Goal: Task Accomplishment & Management: Manage account settings

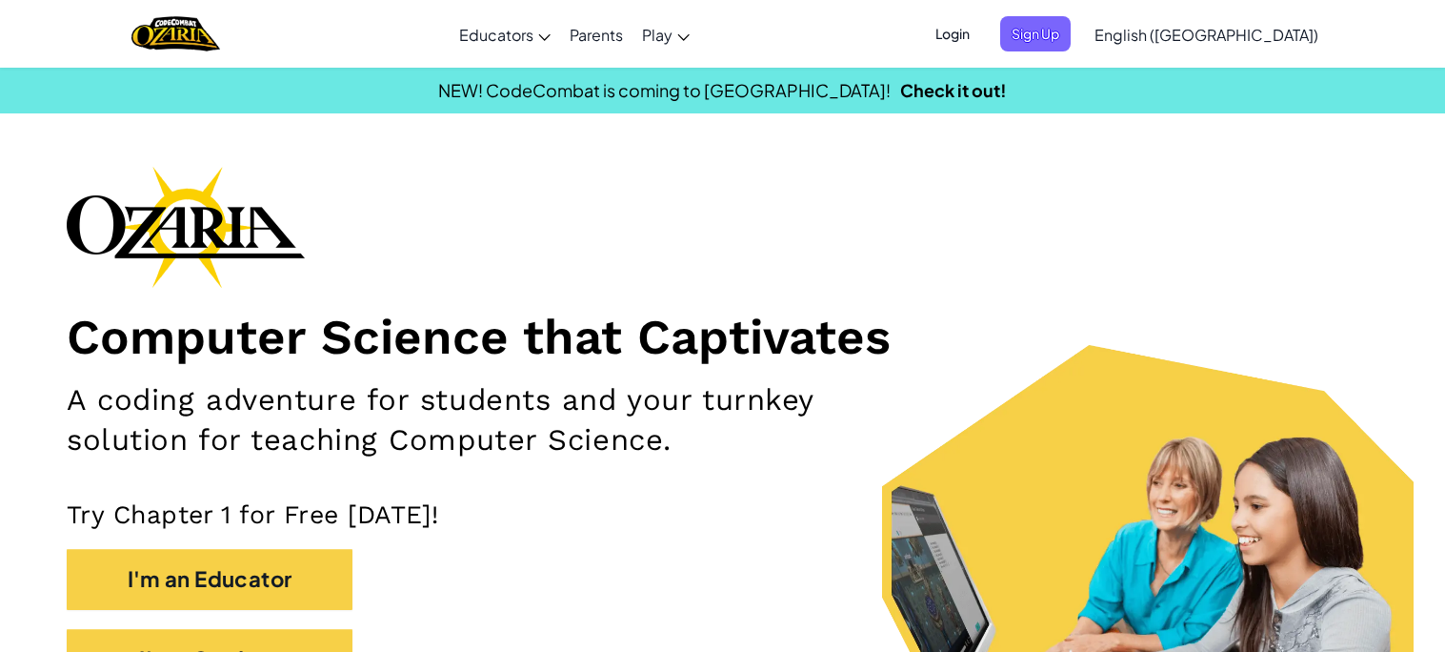
click at [981, 24] on span "Login" at bounding box center [952, 33] width 57 height 35
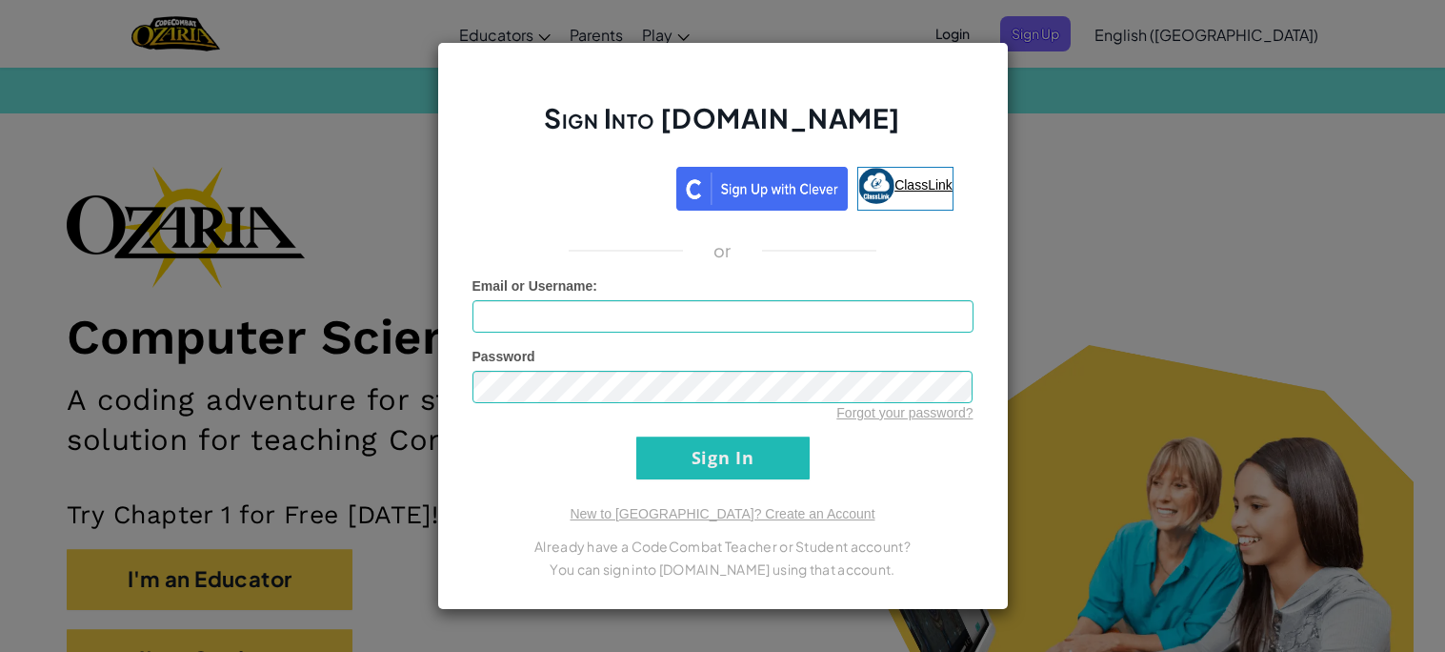
click at [901, 192] on span "ClassLink" at bounding box center [924, 184] width 58 height 15
click at [555, 310] on input "Email or Username :" at bounding box center [723, 316] width 501 height 32
type input "x"
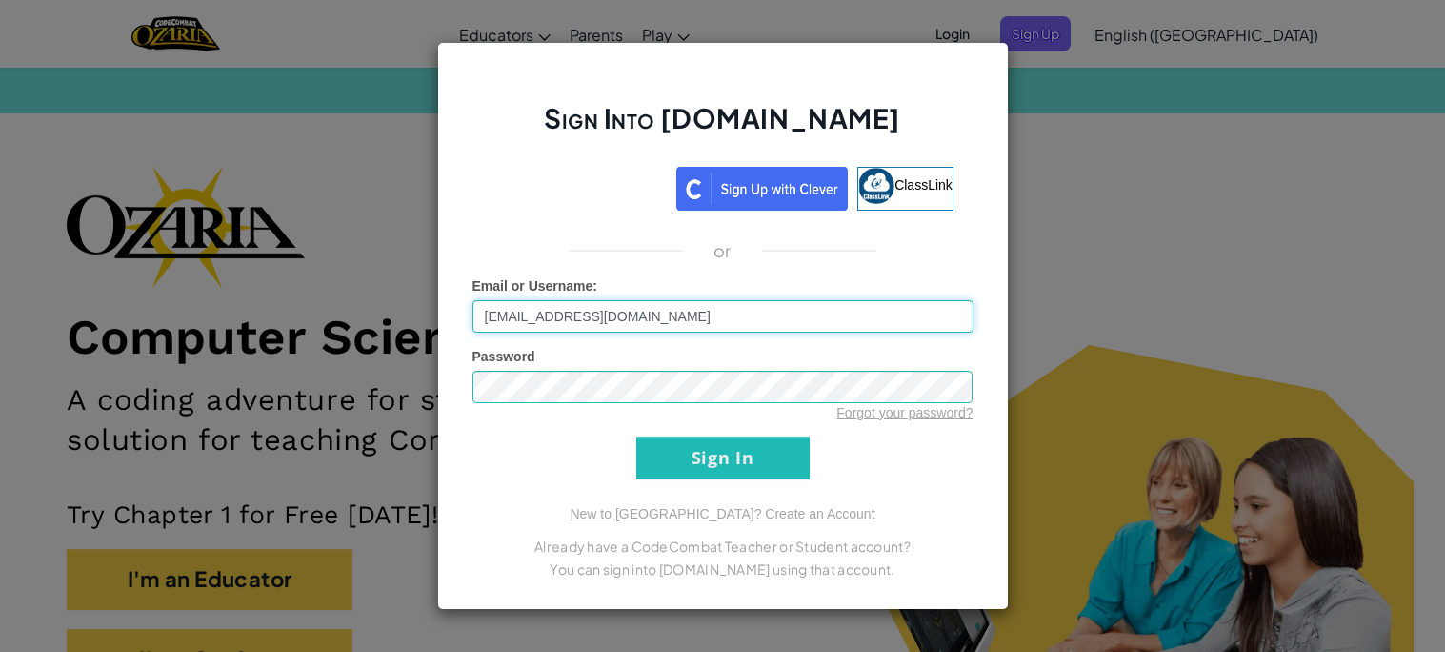
type input "[EMAIL_ADDRESS][DOMAIN_NAME]"
click at [643, 453] on input "Sign In" at bounding box center [723, 457] width 173 height 43
